Goal: Information Seeking & Learning: Learn about a topic

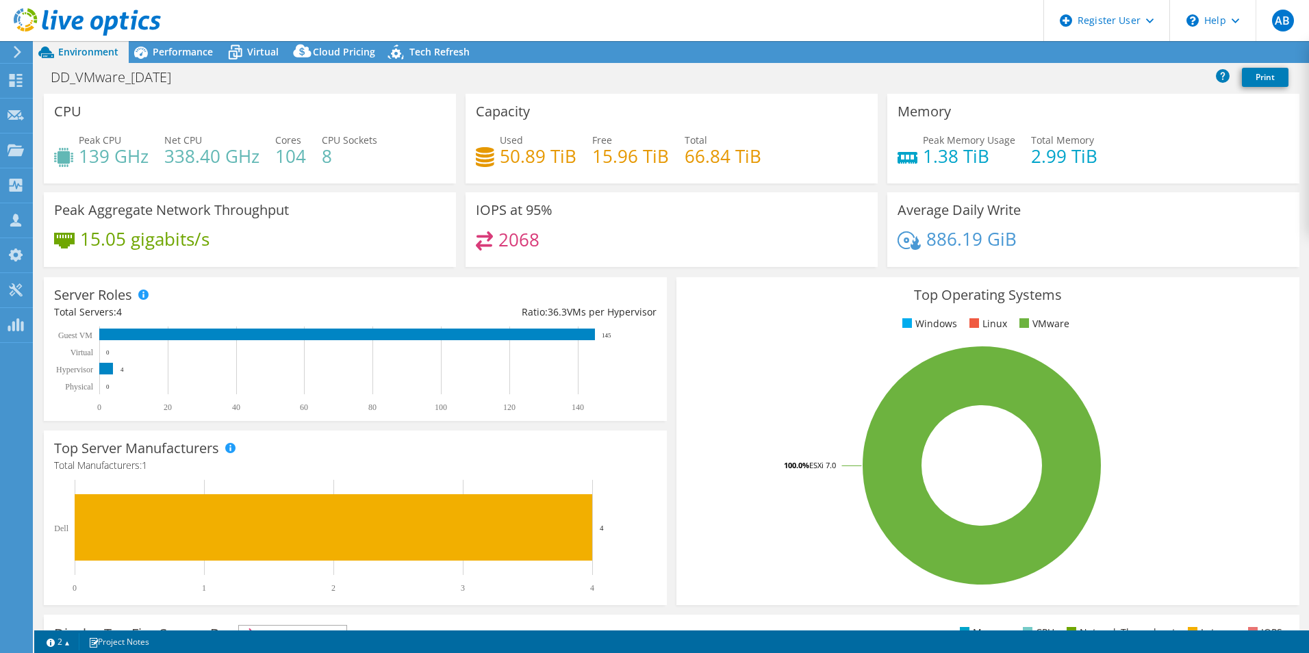
select select "USD"
click at [174, 52] on span "Performance" at bounding box center [183, 51] width 60 height 13
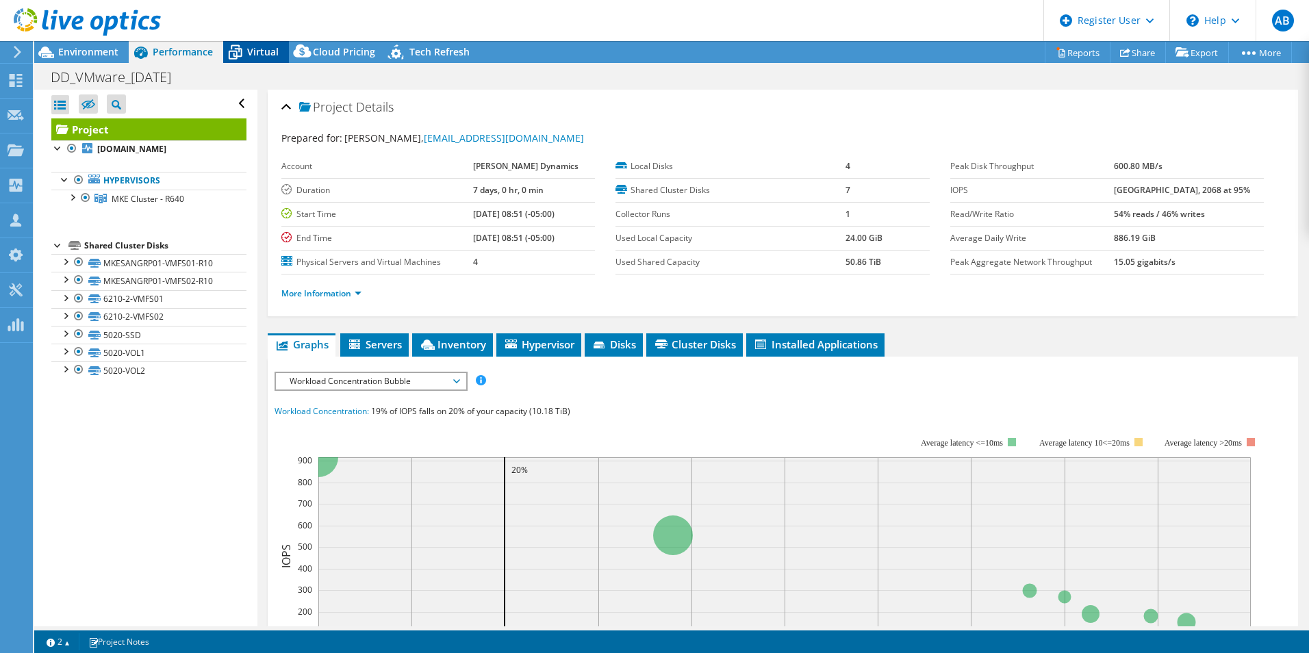
click at [240, 51] on icon at bounding box center [236, 53] width 14 height 11
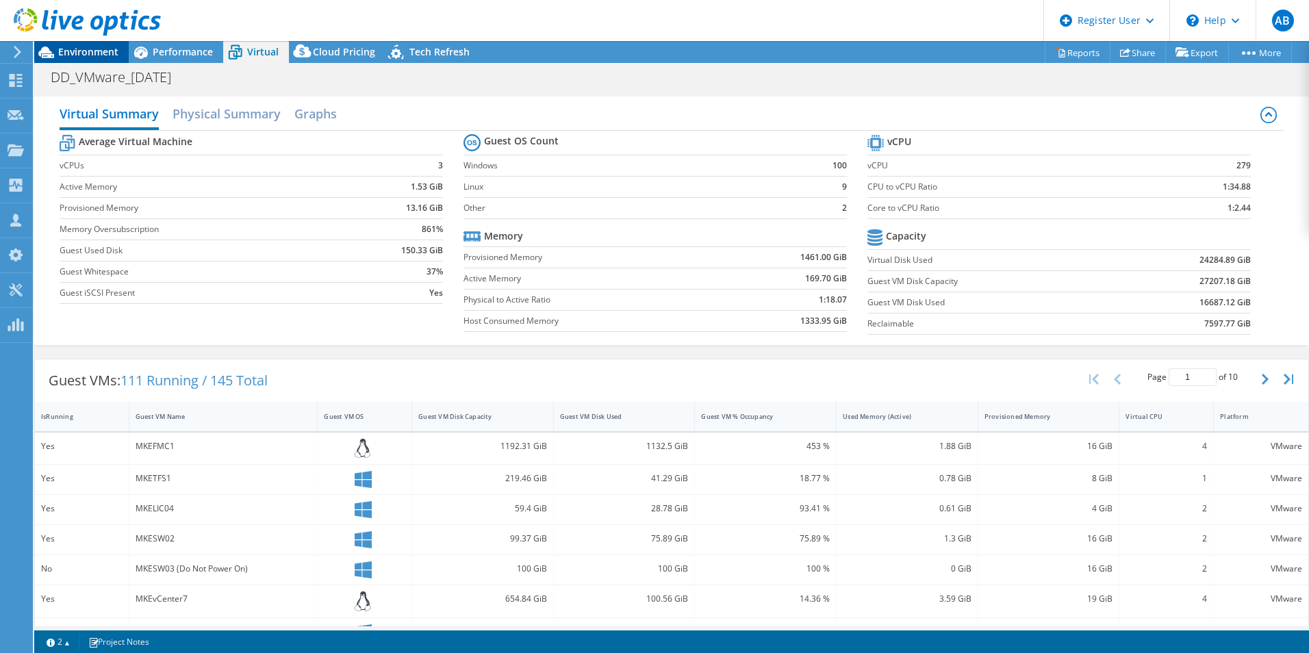
click at [105, 55] on span "Environment" at bounding box center [88, 51] width 60 height 13
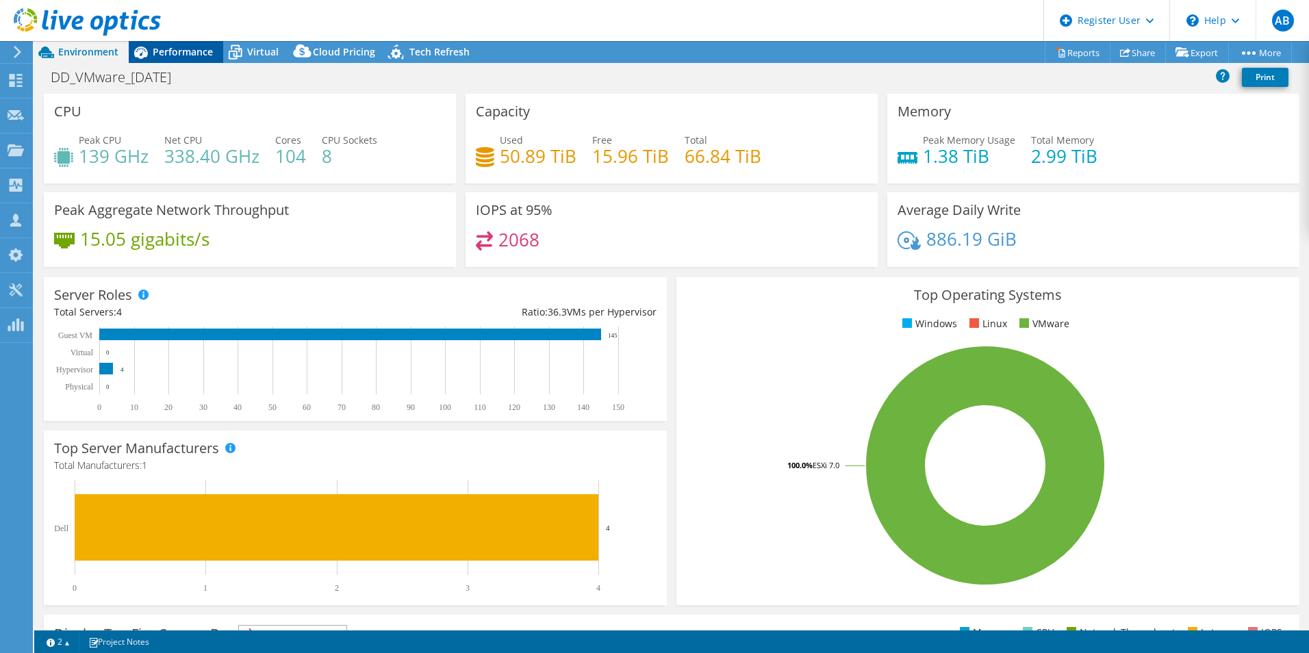
click at [172, 42] on div "Performance" at bounding box center [176, 52] width 94 height 22
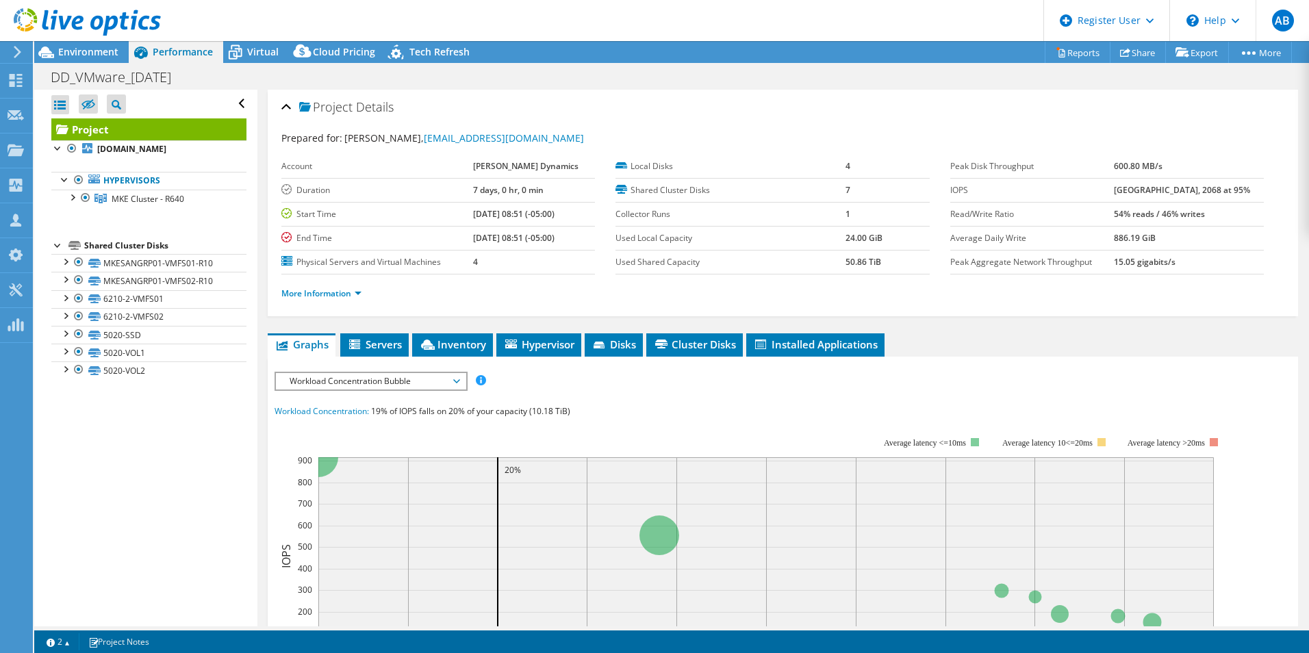
click at [392, 388] on span "Workload Concentration Bubble" at bounding box center [371, 381] width 176 height 16
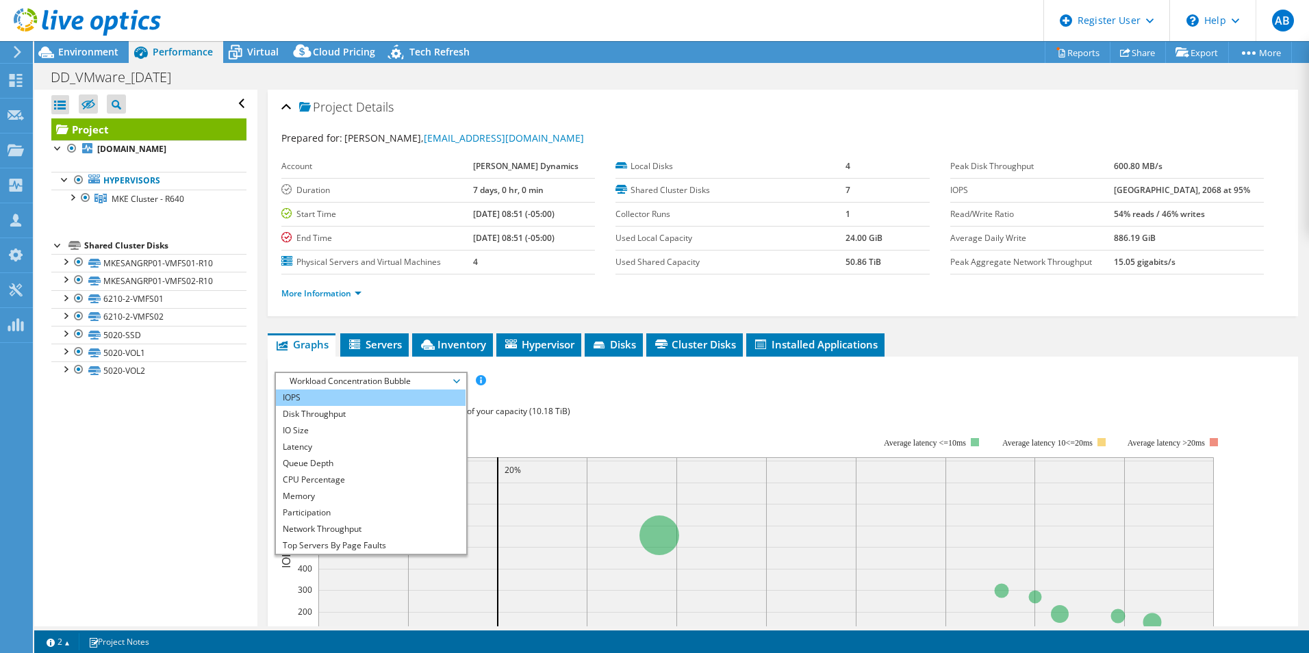
click at [377, 401] on li "IOPS" at bounding box center [371, 398] width 190 height 16
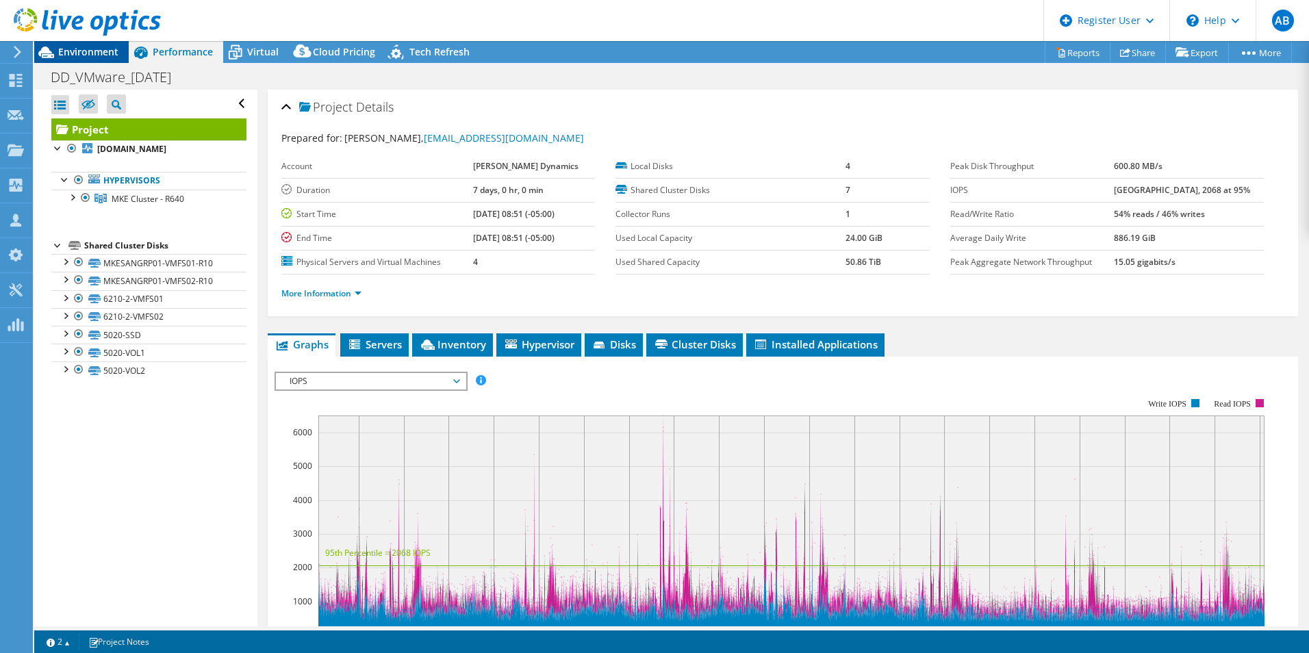
click at [105, 50] on span "Environment" at bounding box center [88, 51] width 60 height 13
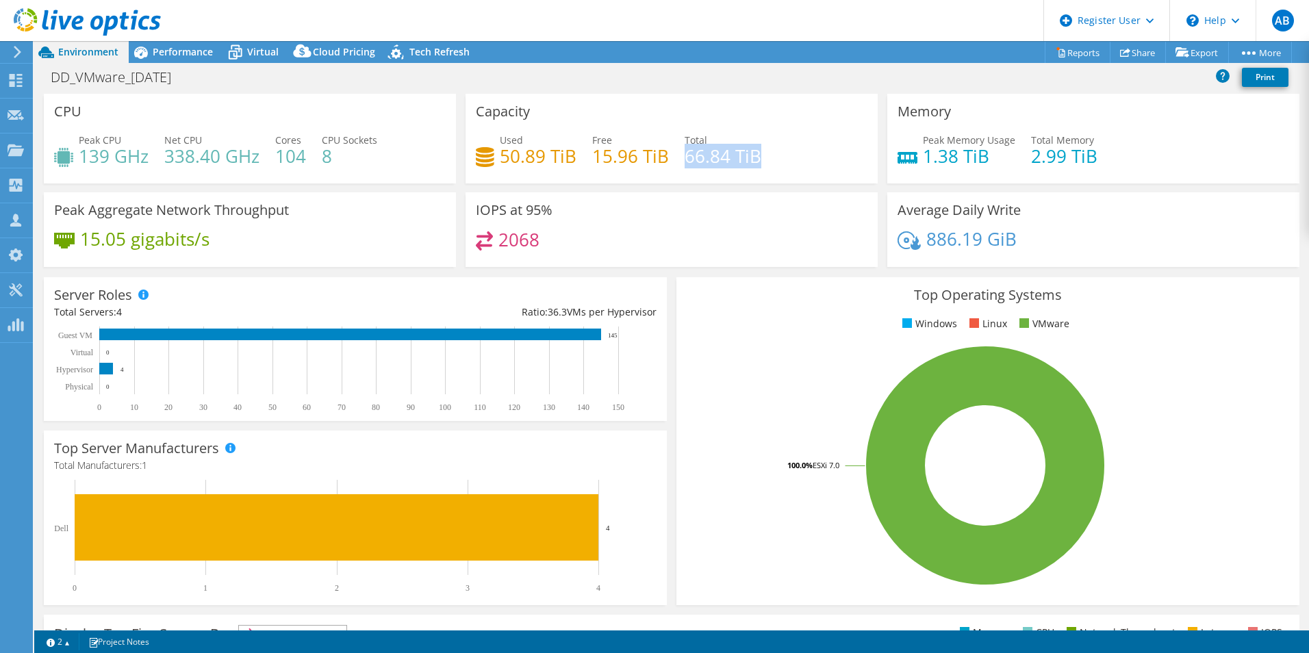
drag, startPoint x: 683, startPoint y: 154, endPoint x: 764, endPoint y: 156, distance: 80.8
click at [764, 156] on div "Used 50.89 TiB Free 15.96 TiB Total 66.84 TiB" at bounding box center [672, 155] width 392 height 45
click at [766, 160] on div "Used 50.89 TiB Free 15.96 TiB Total 66.84 TiB" at bounding box center [672, 155] width 392 height 45
click at [185, 42] on div "Performance" at bounding box center [176, 52] width 94 height 22
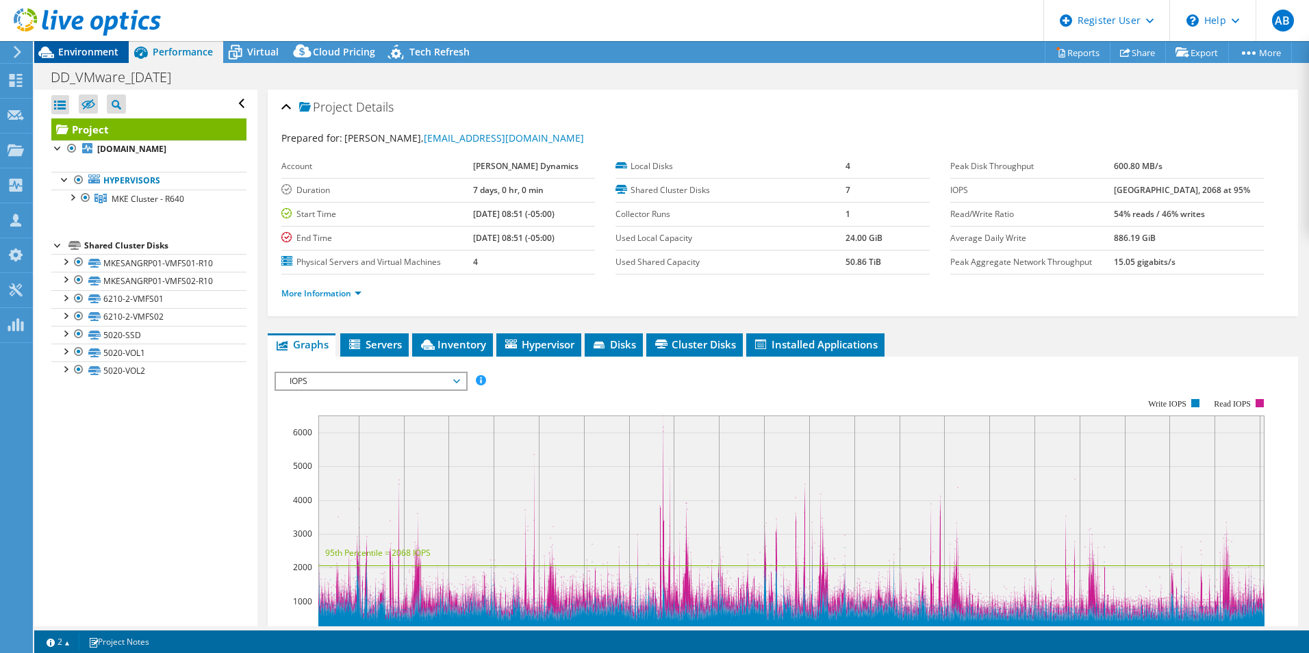
click at [111, 48] on span "Environment" at bounding box center [88, 51] width 60 height 13
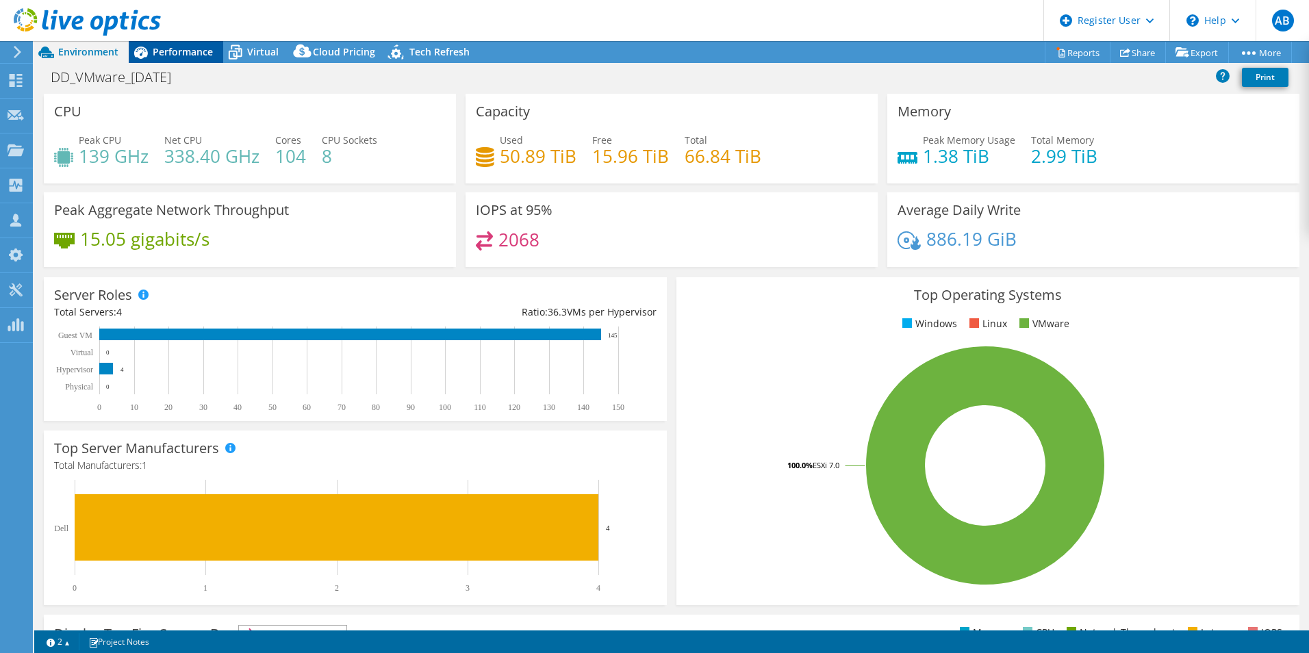
click at [188, 53] on span "Performance" at bounding box center [183, 51] width 60 height 13
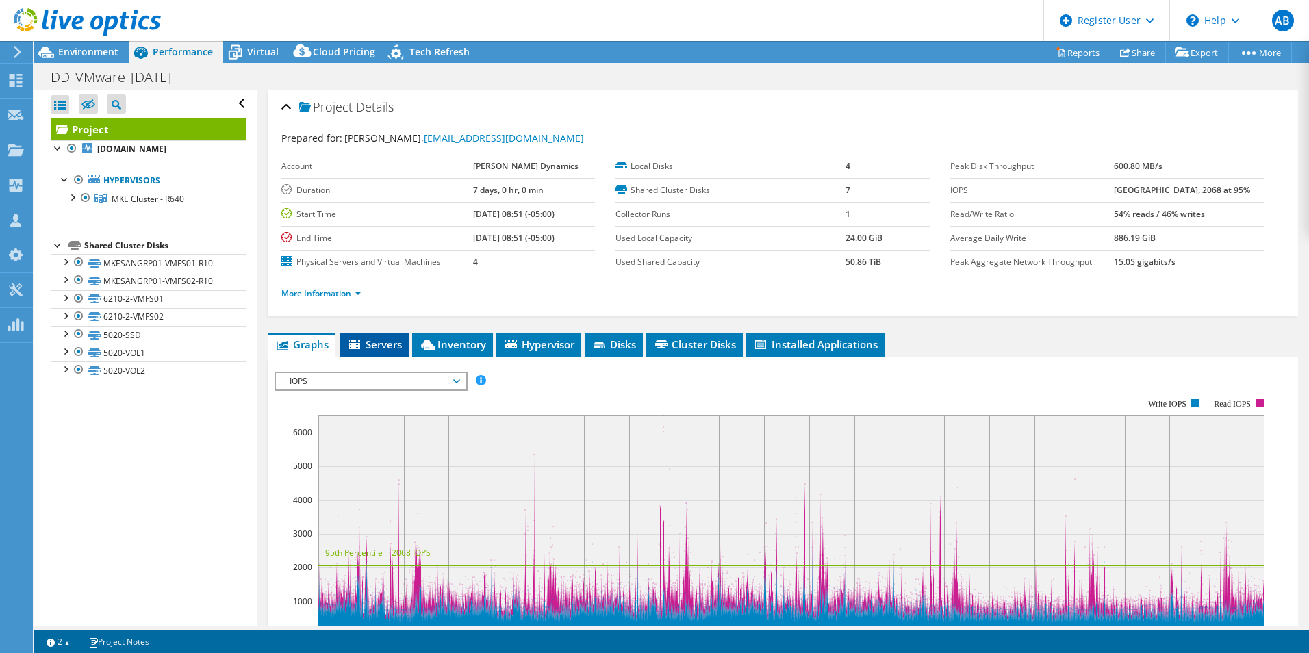
click at [400, 333] on li "Servers" at bounding box center [374, 344] width 68 height 23
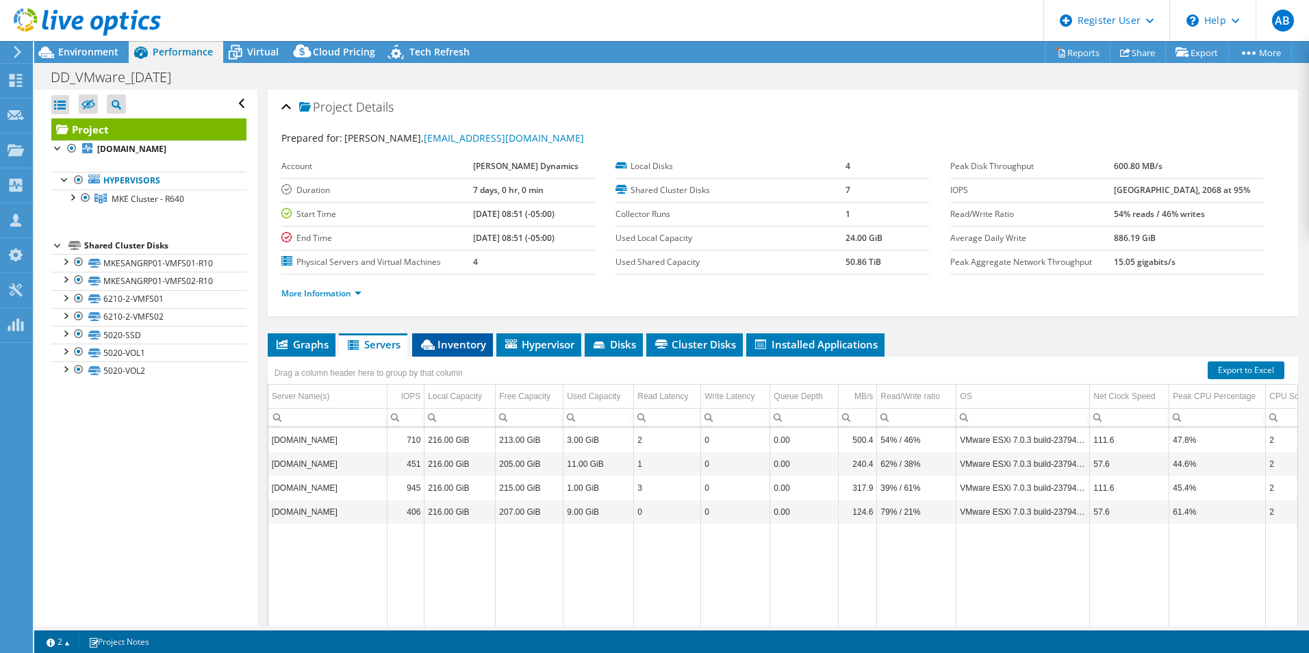
click at [477, 339] on span "Inventory" at bounding box center [452, 345] width 67 height 14
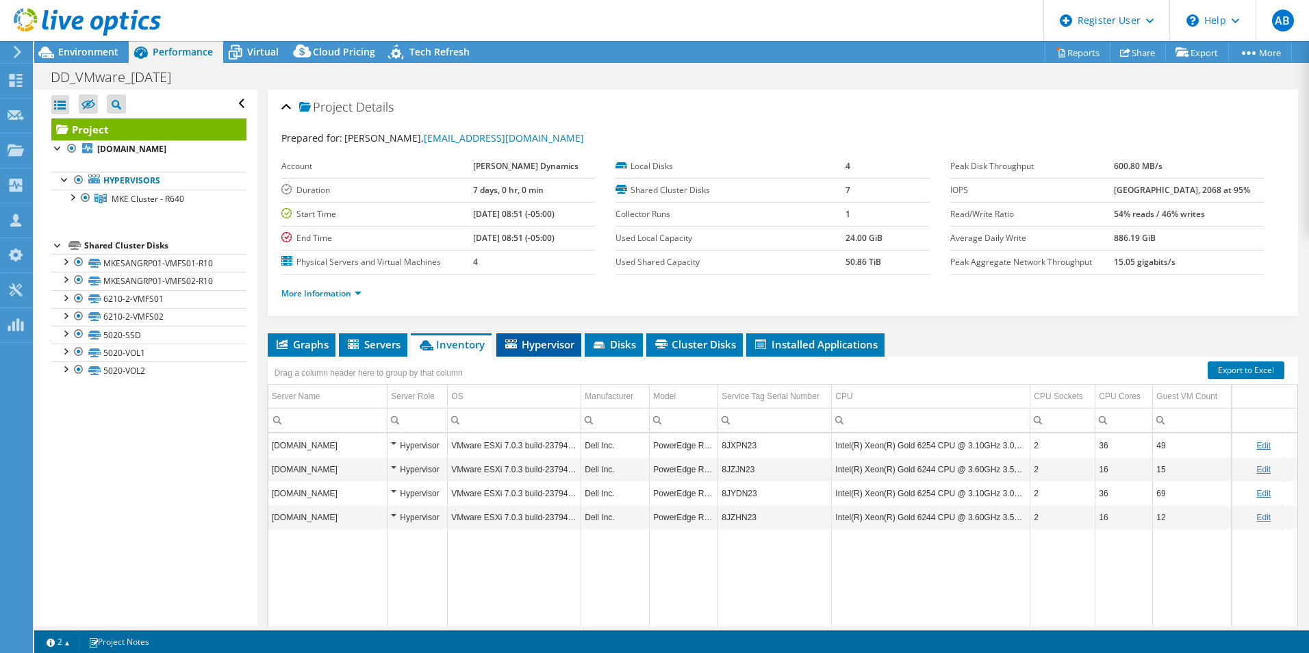
click at [573, 347] on span "Hypervisor" at bounding box center [538, 345] width 71 height 14
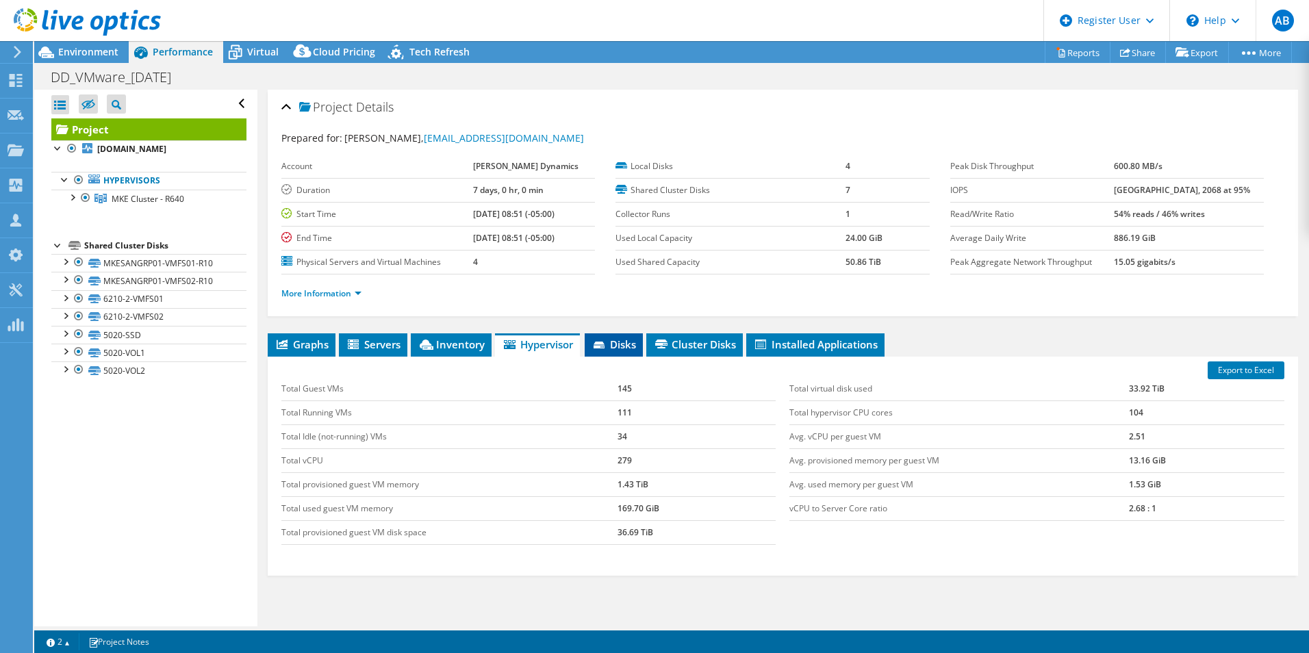
click at [629, 340] on span "Disks" at bounding box center [614, 345] width 45 height 14
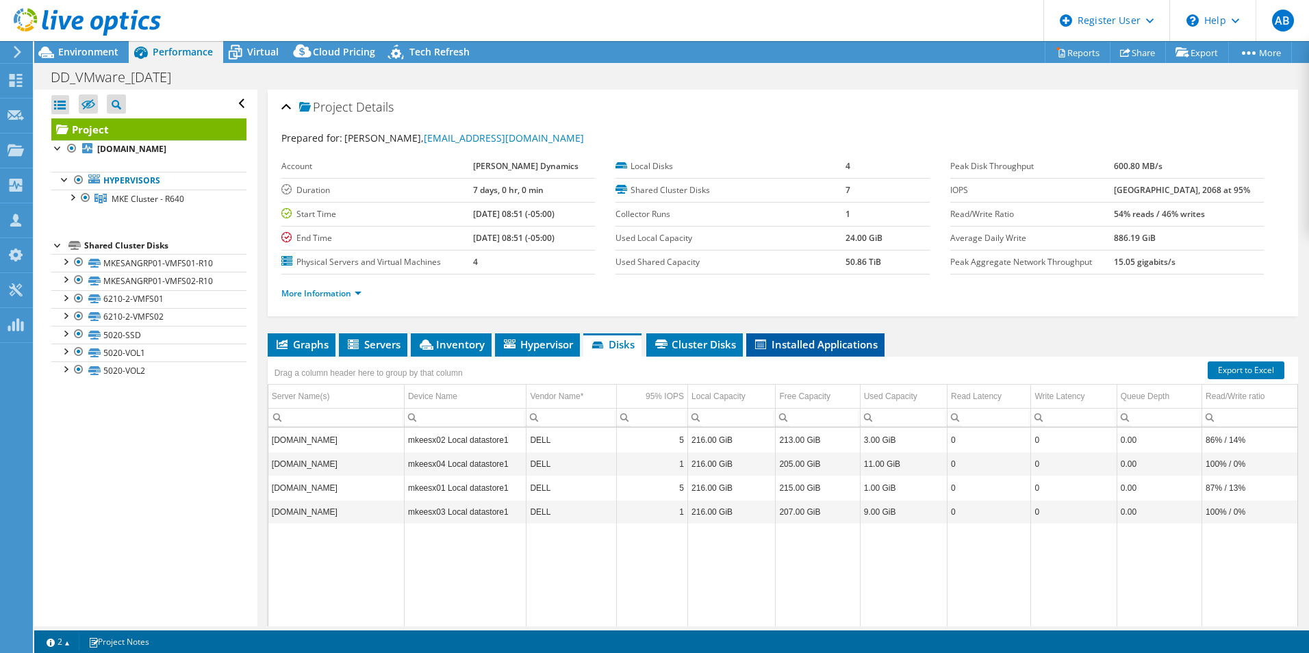
click at [843, 346] on span "Installed Applications" at bounding box center [815, 345] width 125 height 14
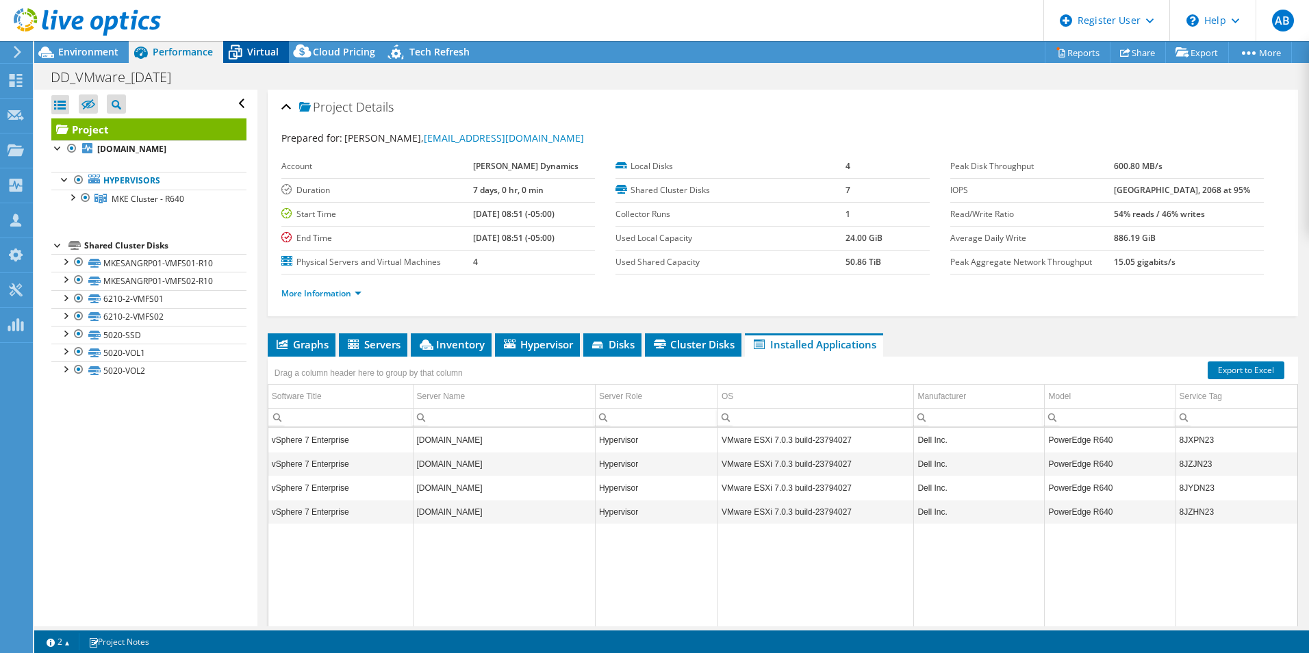
click at [251, 48] on span "Virtual" at bounding box center [262, 51] width 31 height 13
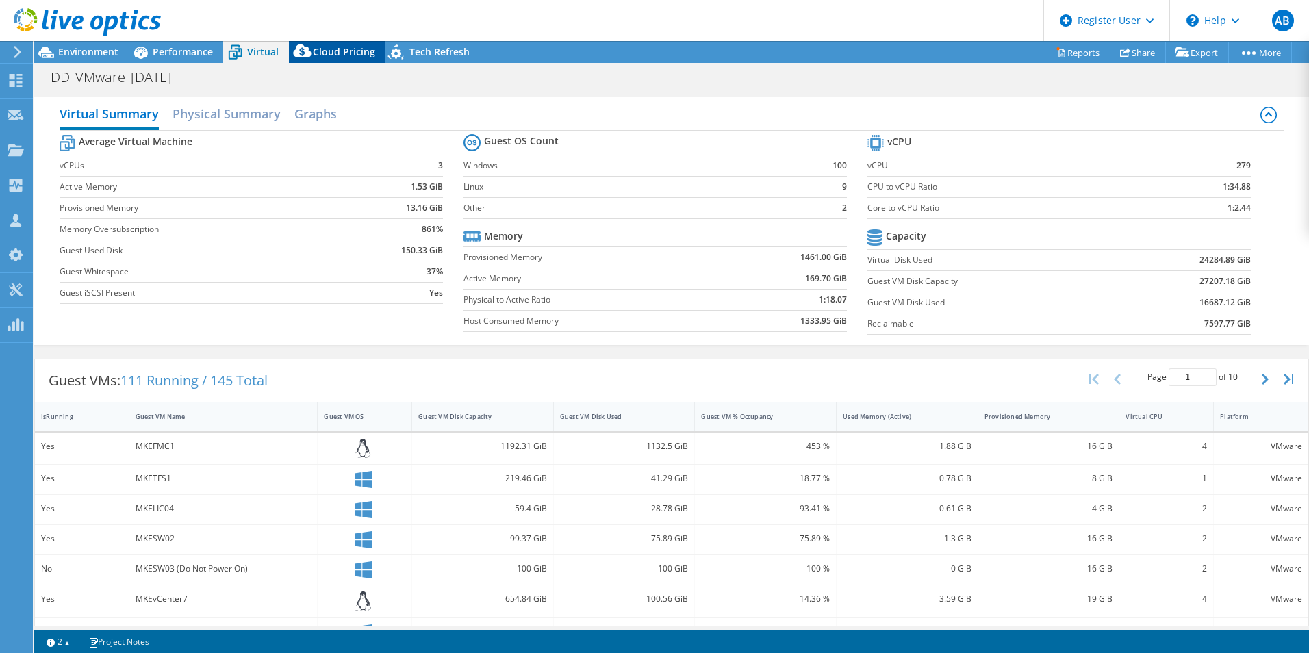
click at [320, 55] on span "Cloud Pricing" at bounding box center [344, 51] width 62 height 13
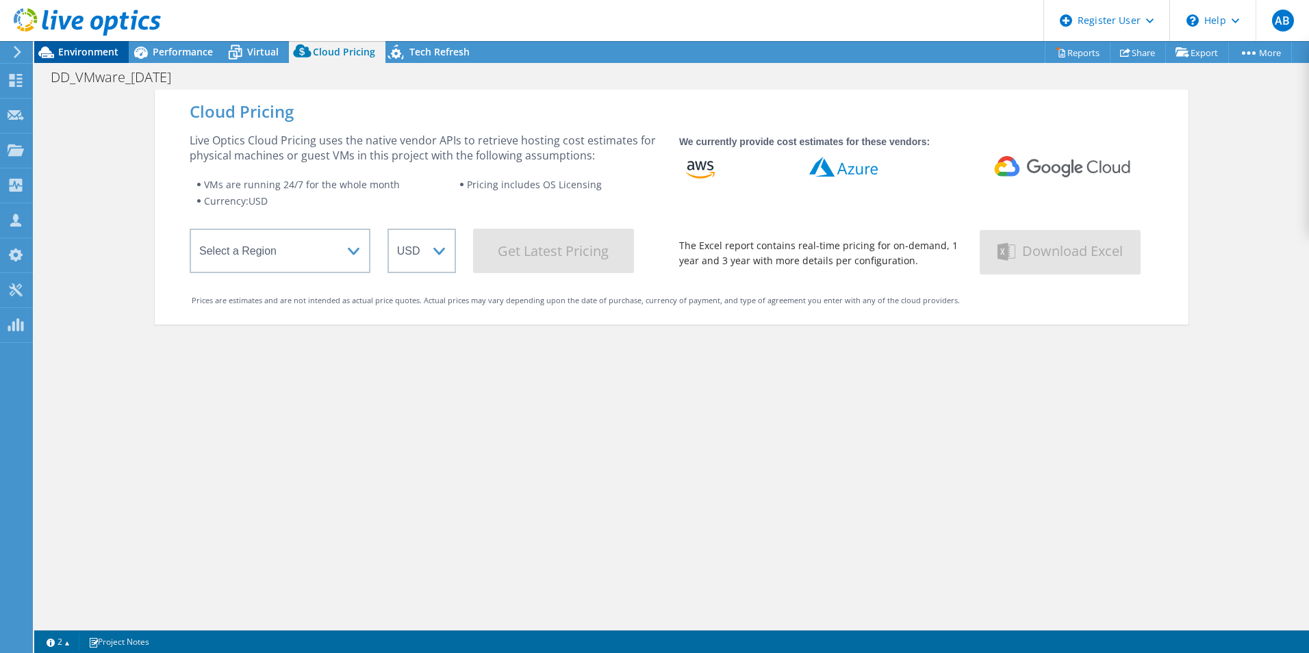
click at [65, 53] on span "Environment" at bounding box center [88, 51] width 60 height 13
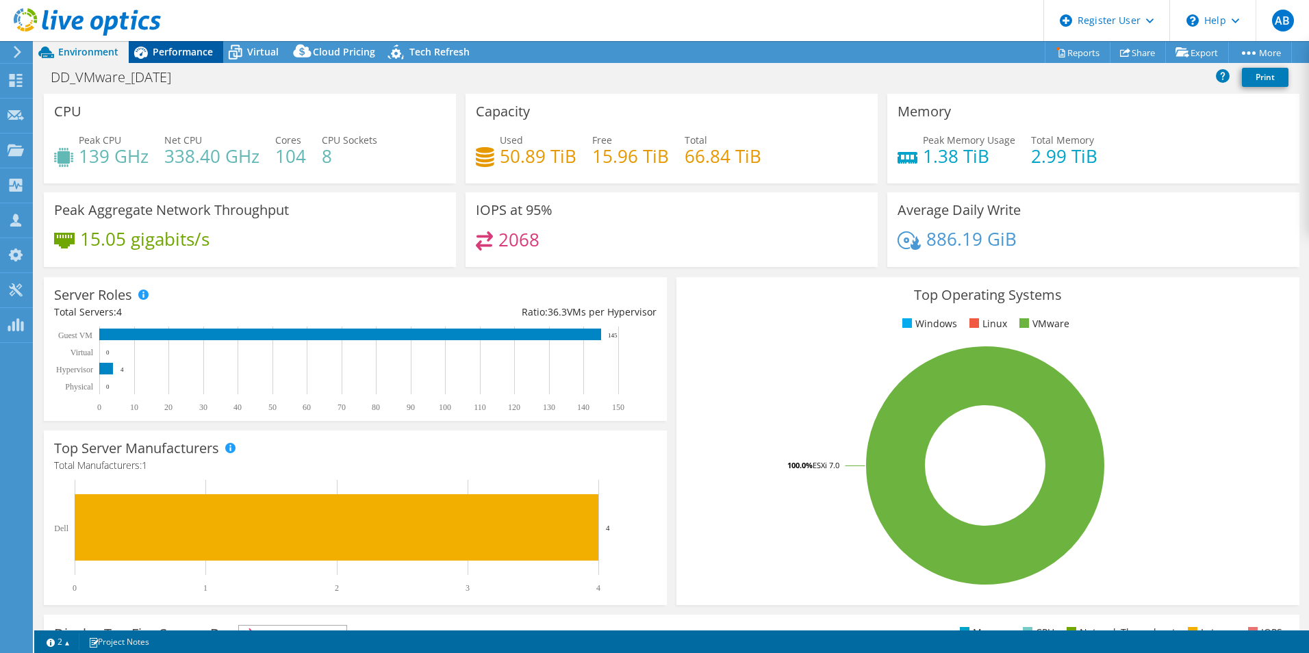
click at [177, 49] on span "Performance" at bounding box center [183, 51] width 60 height 13
